Goal: Task Accomplishment & Management: Use online tool/utility

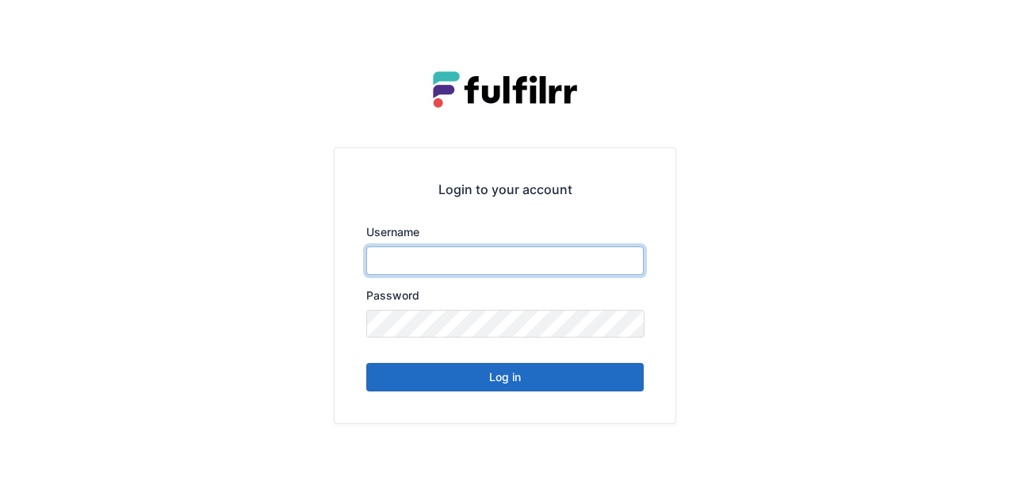
type input "******"
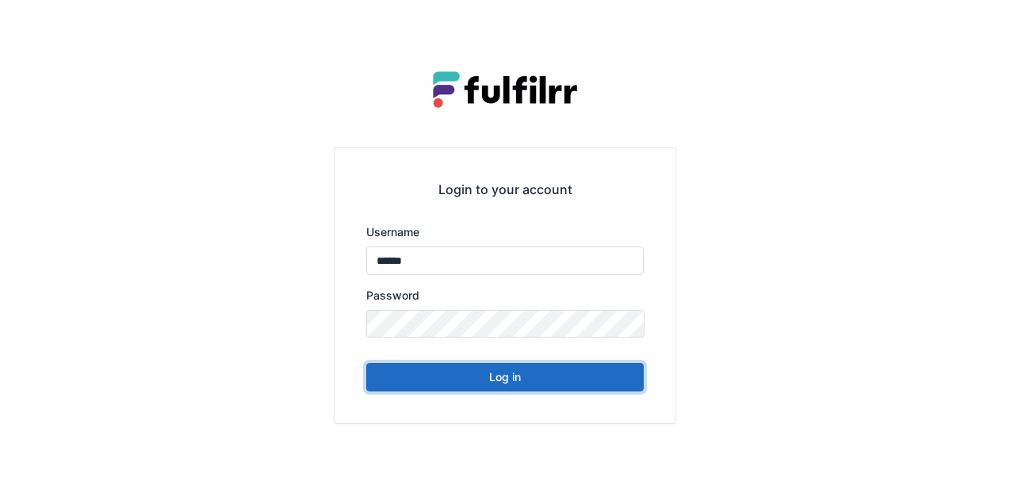
click at [490, 389] on button "Log in" at bounding box center [505, 377] width 278 height 29
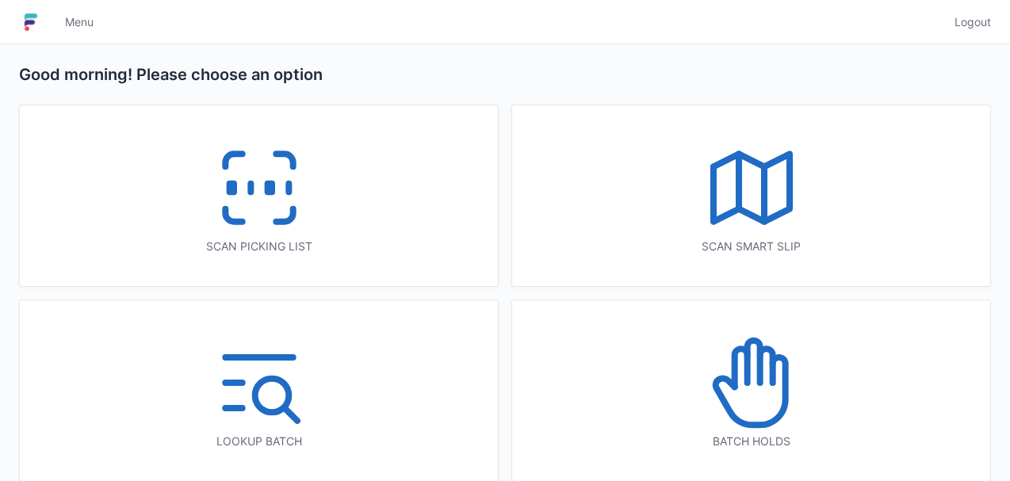
click at [243, 184] on icon at bounding box center [260, 188] width 102 height 102
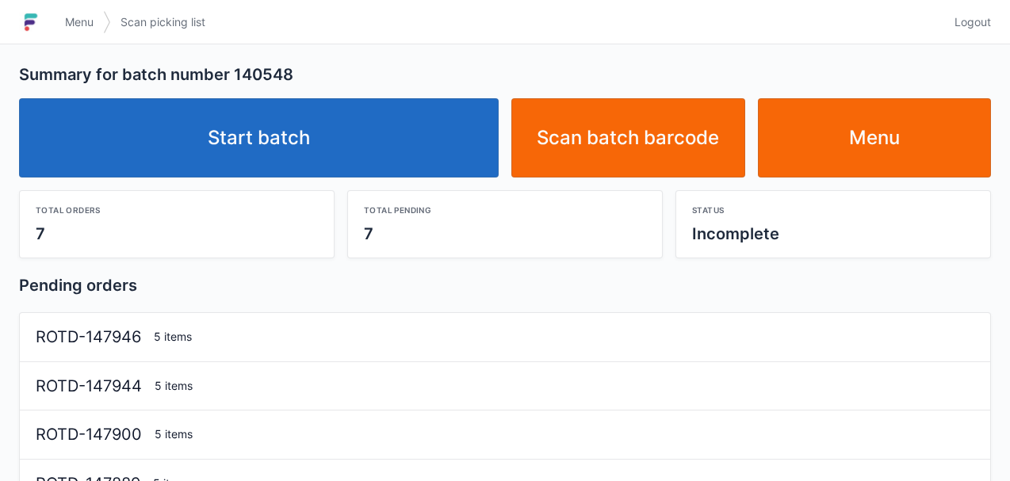
click at [324, 141] on link "Start batch" at bounding box center [259, 137] width 480 height 79
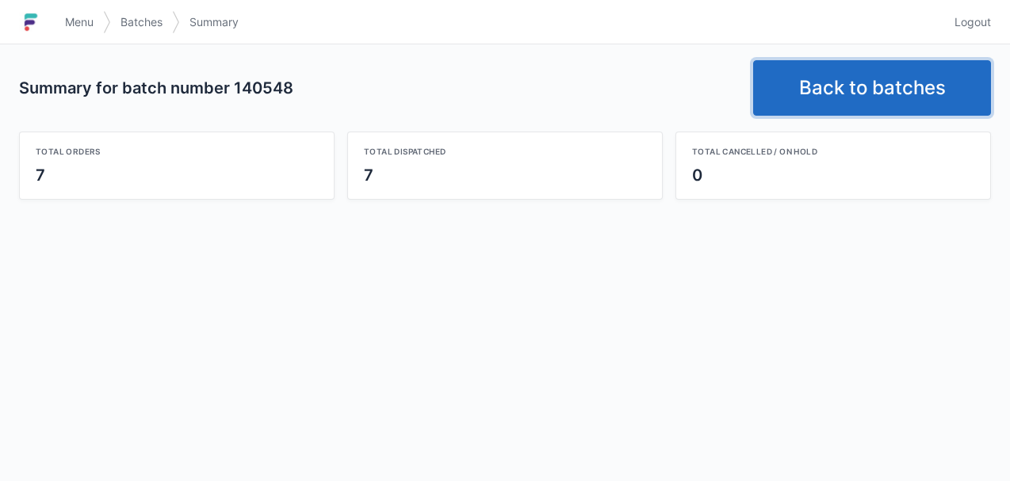
click at [826, 95] on link "Back to batches" at bounding box center [872, 88] width 238 height 56
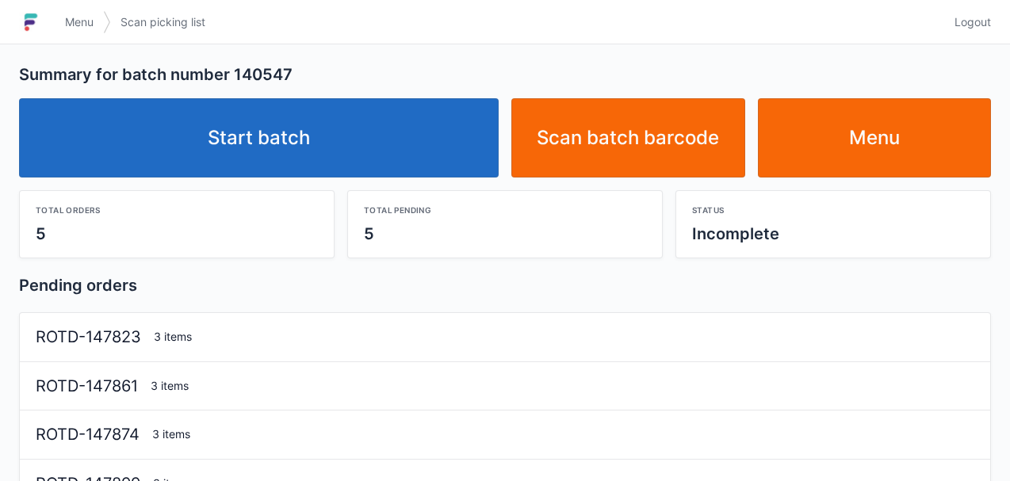
click at [311, 152] on link "Start batch" at bounding box center [259, 137] width 480 height 79
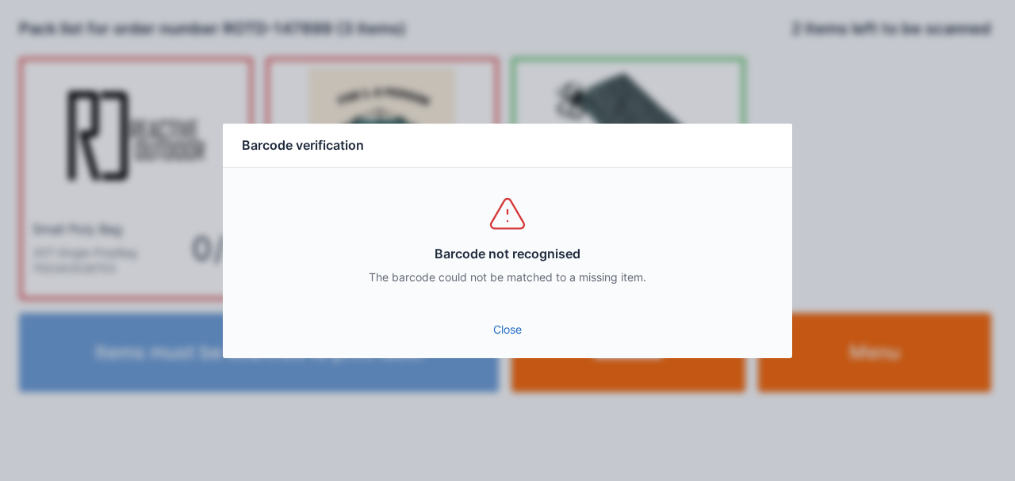
click at [519, 333] on link "Close" at bounding box center [508, 330] width 544 height 29
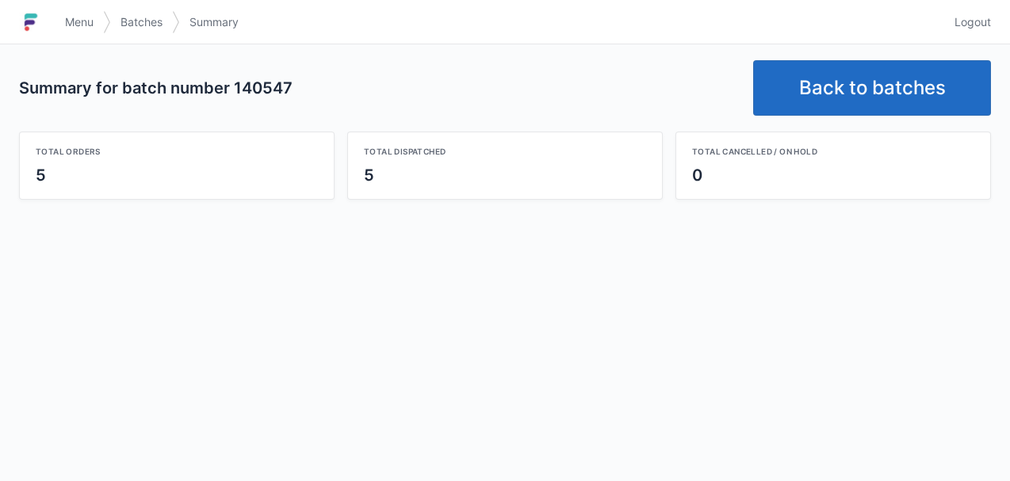
click at [872, 75] on link "Back to batches" at bounding box center [872, 88] width 238 height 56
